Goal: Information Seeking & Learning: Learn about a topic

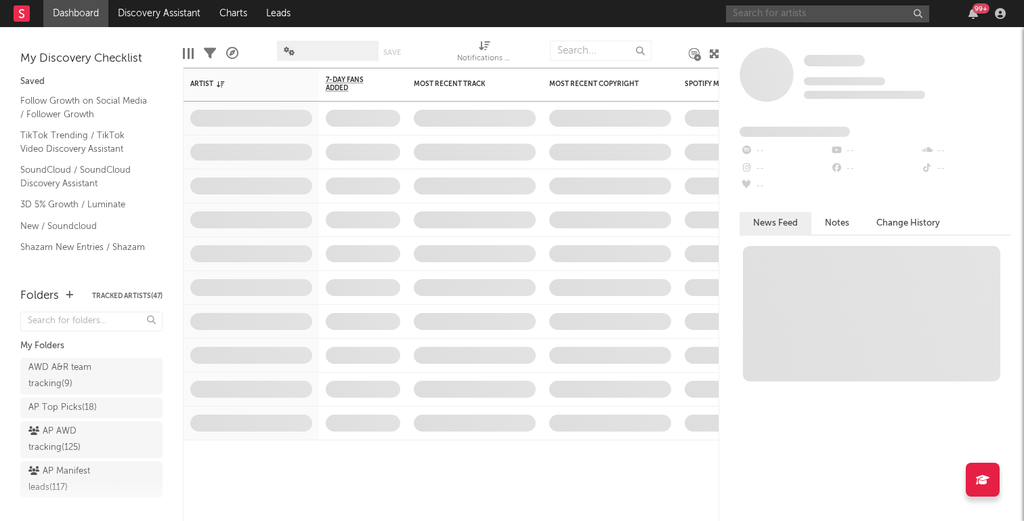
click at [858, 15] on input "text" at bounding box center [827, 13] width 203 height 17
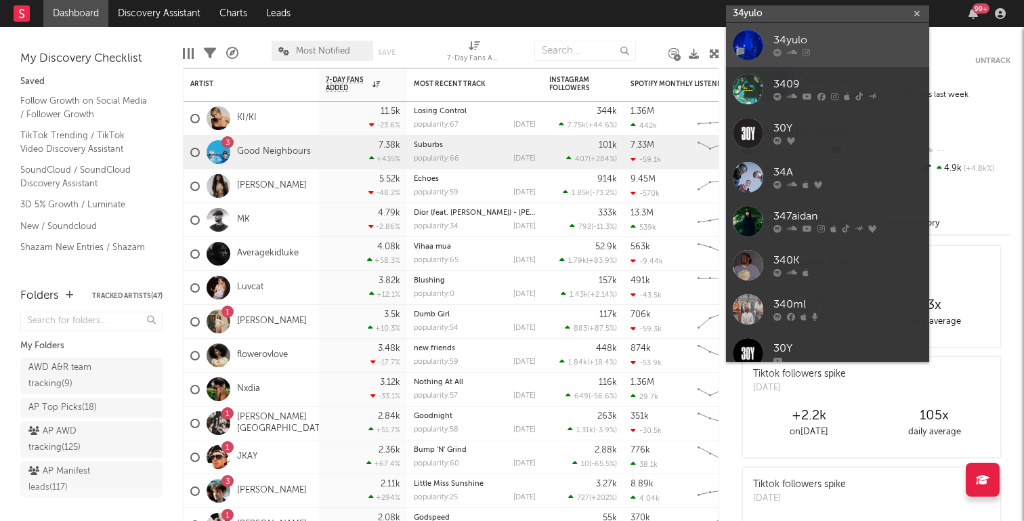
type input "34yulo"
click at [851, 39] on div "34yulo" at bounding box center [848, 41] width 149 height 16
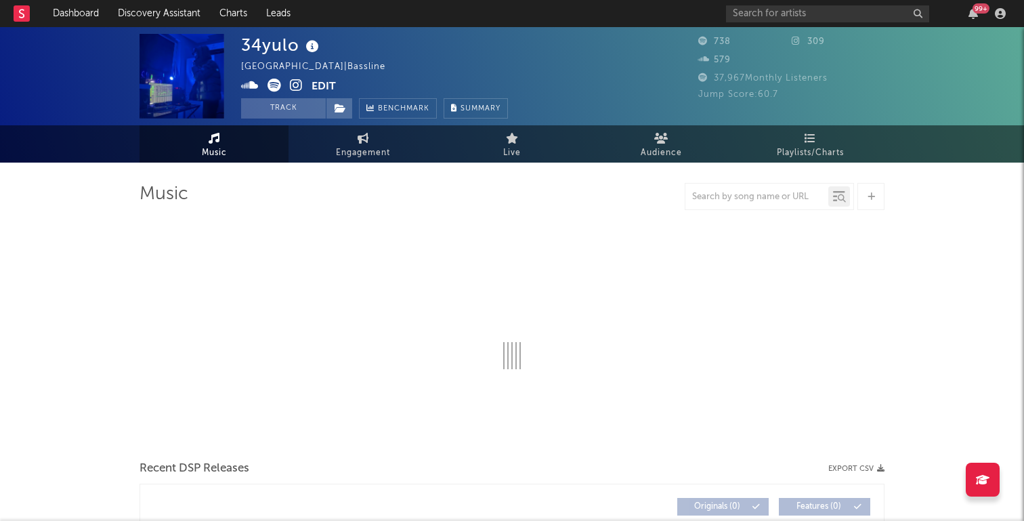
select select "1w"
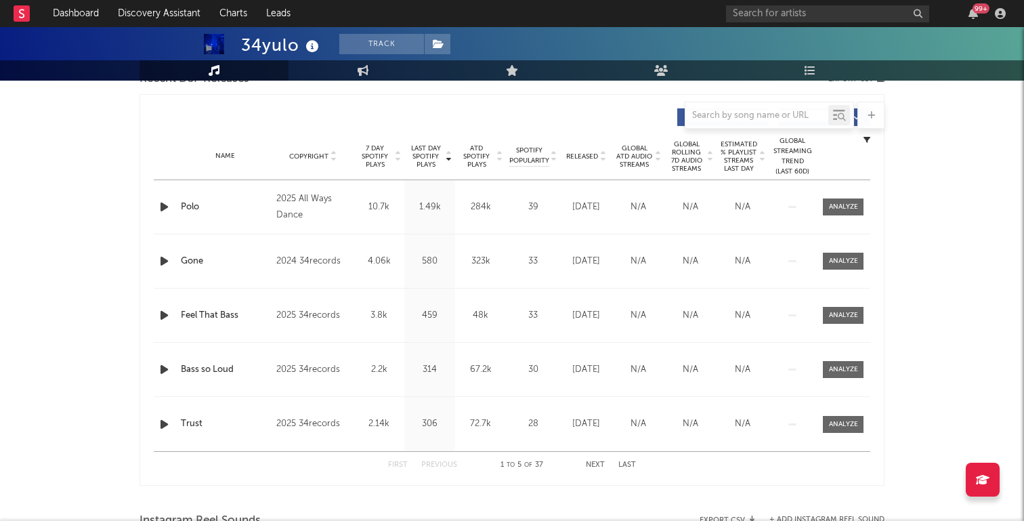
scroll to position [502, 0]
